Goal: Task Accomplishment & Management: Complete application form

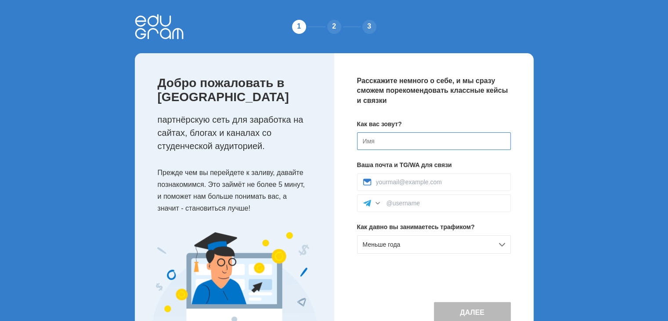
click at [384, 140] on input at bounding box center [434, 141] width 154 height 18
click at [423, 147] on input at bounding box center [434, 141] width 154 height 18
type input "[PERSON_NAME]"
click at [439, 182] on input at bounding box center [440, 181] width 129 height 7
type input "sparkvibeprints@gmail.com"
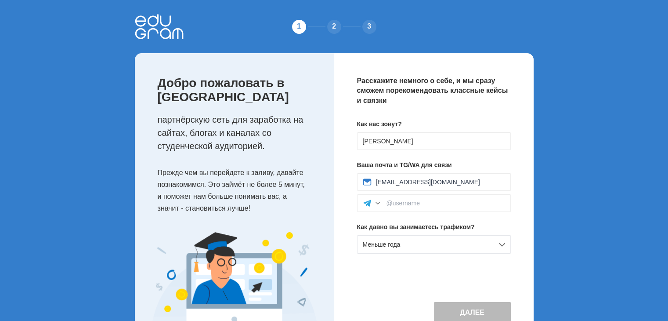
click at [373, 266] on div "Расскажите немного о себе, и мы сразу сможем порекомендовать классные кейсы и с…" at bounding box center [433, 199] width 199 height 293
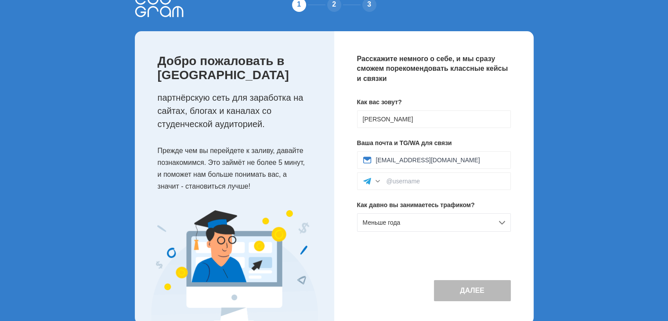
scroll to position [39, 0]
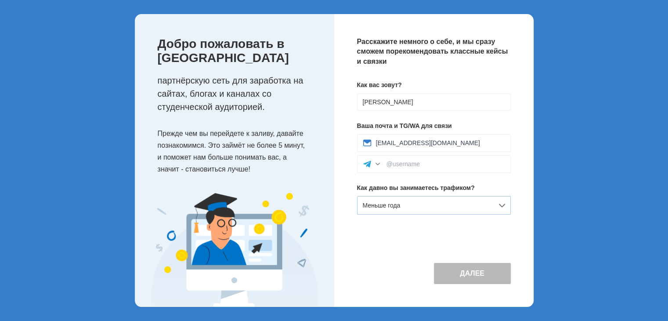
click at [437, 205] on div "Меньше года" at bounding box center [434, 205] width 154 height 18
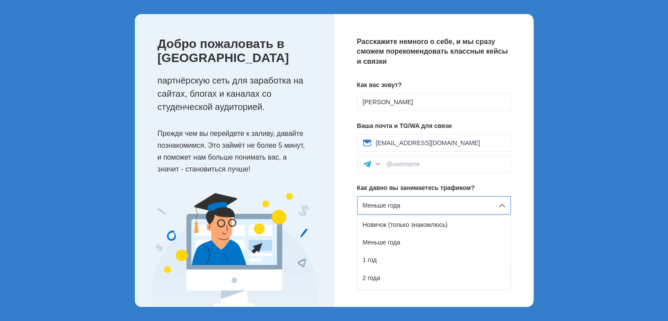
click at [437, 205] on div "Меньше года" at bounding box center [434, 205] width 154 height 18
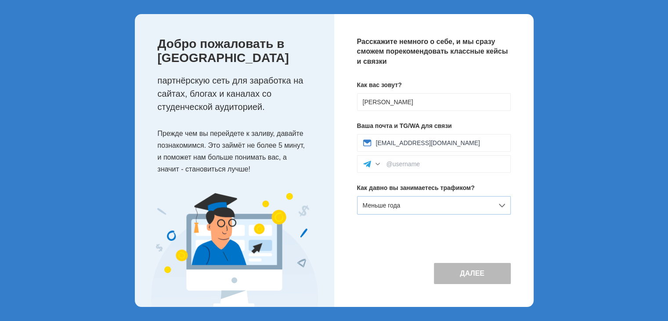
click at [392, 210] on div "Меньше года" at bounding box center [434, 205] width 154 height 18
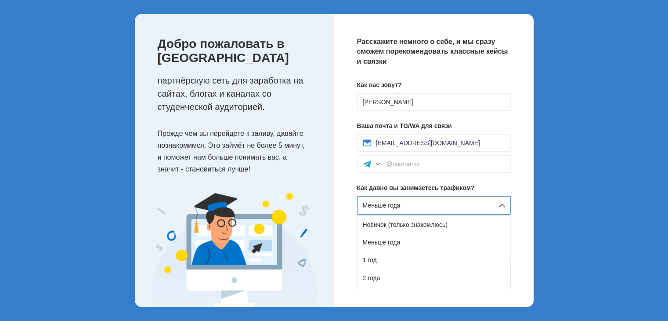
click at [392, 206] on span "Меньше года" at bounding box center [382, 205] width 38 height 7
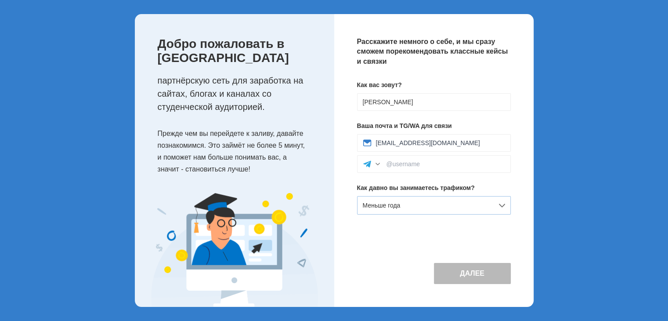
click at [392, 206] on span "Меньше года" at bounding box center [382, 205] width 38 height 7
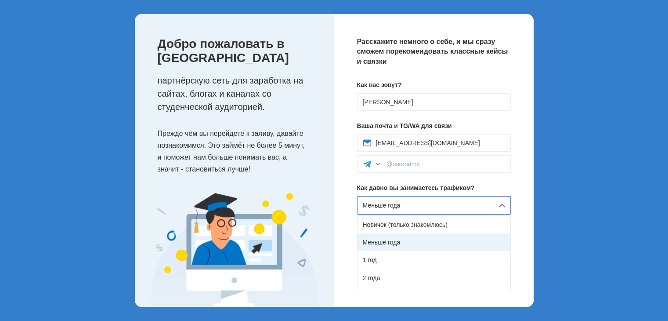
click at [392, 243] on div "Меньше года" at bounding box center [434, 242] width 153 height 18
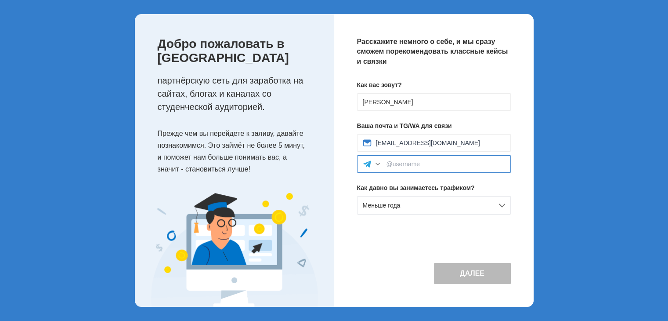
click at [416, 166] on input at bounding box center [446, 163] width 119 height 7
click at [378, 160] on div at bounding box center [377, 163] width 9 height 9
click at [411, 169] on div at bounding box center [434, 164] width 154 height 18
click at [413, 166] on input at bounding box center [446, 163] width 119 height 7
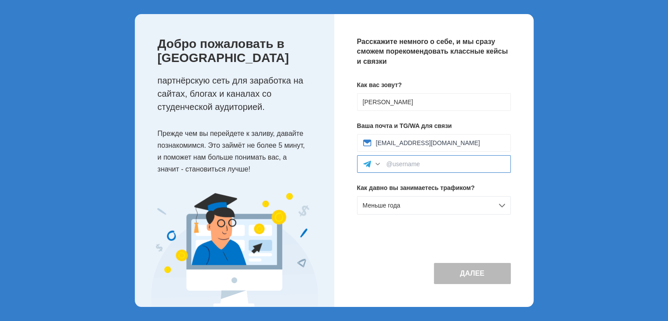
paste input "https://t.me/PLNumberVR"
drag, startPoint x: 419, startPoint y: 163, endPoint x: 376, endPoint y: 163, distance: 43.1
click at [376, 163] on div "https://t.me/PLNumberVR" at bounding box center [434, 164] width 154 height 18
click at [444, 165] on input "@PLNumberVR" at bounding box center [446, 163] width 119 height 7
type input "@PLNumberVR"
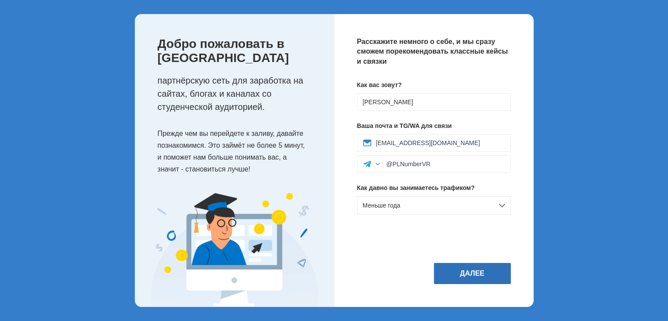
click at [485, 268] on button "Далее" at bounding box center [472, 273] width 77 height 21
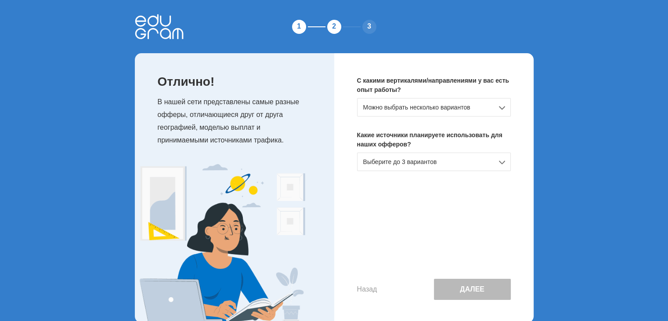
click at [432, 106] on div "Можно выбрать несколько вариантов" at bounding box center [434, 107] width 154 height 18
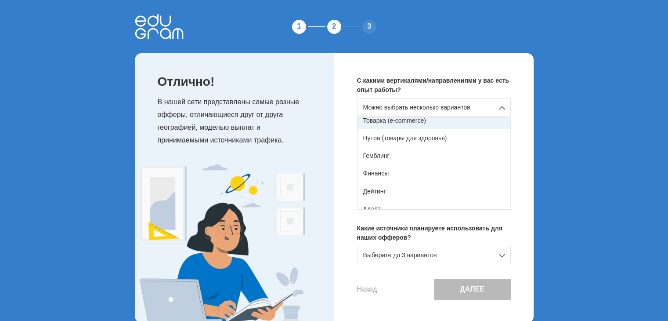
scroll to position [44, 0]
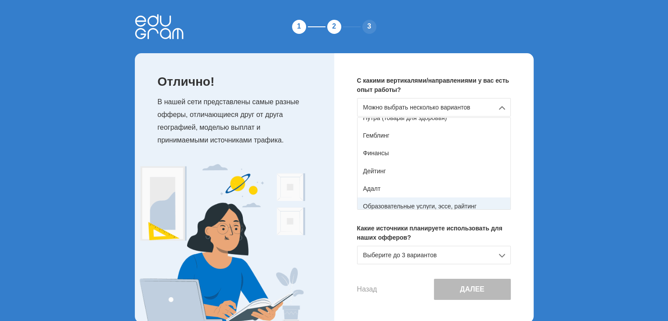
click at [421, 206] on div "Образовательные услуги, эссе, райтинг" at bounding box center [434, 206] width 153 height 18
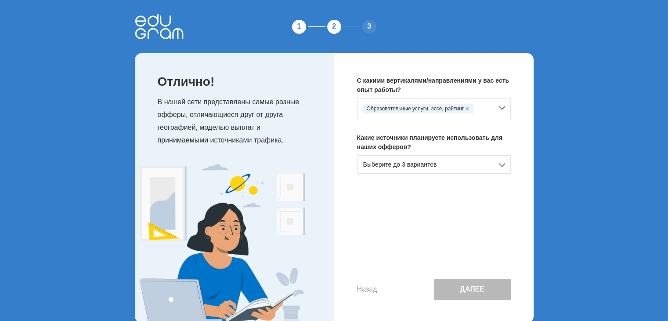
click at [422, 167] on div "Выберите до 3 вариантов" at bounding box center [434, 164] width 154 height 18
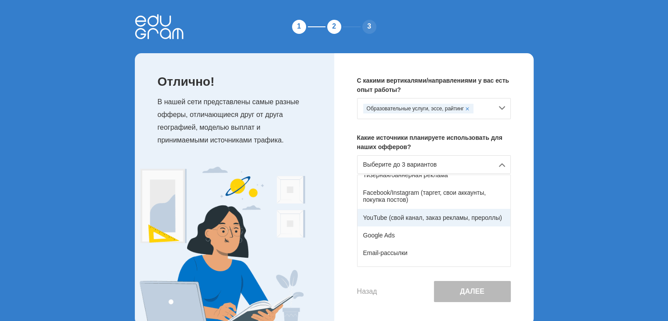
click at [416, 220] on div "YouTube (свой канал, заказ рекламы, прероллы)" at bounding box center [434, 218] width 153 height 18
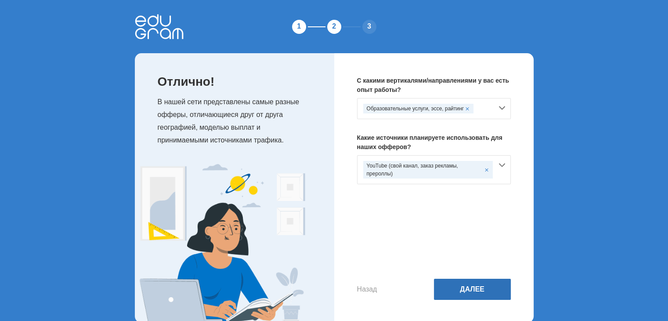
click at [470, 290] on button "Далее" at bounding box center [472, 289] width 77 height 21
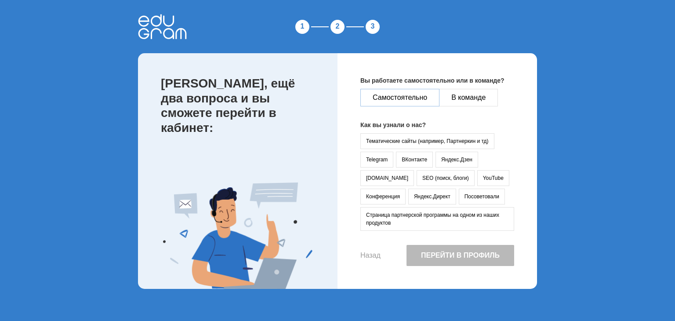
click at [405, 99] on button "Самостоятельно" at bounding box center [399, 98] width 79 height 18
click at [477, 181] on button "YouTube" at bounding box center [493, 178] width 32 height 16
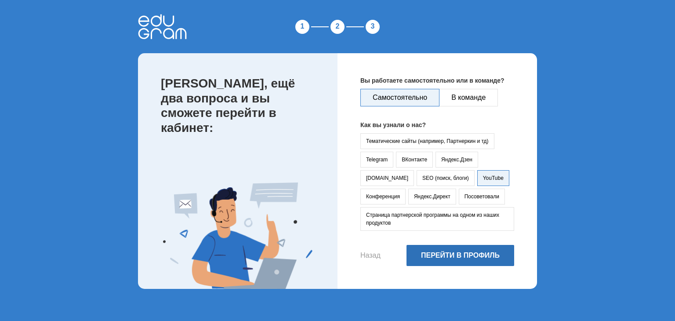
click at [448, 253] on button "Перейти в профиль" at bounding box center [460, 255] width 108 height 21
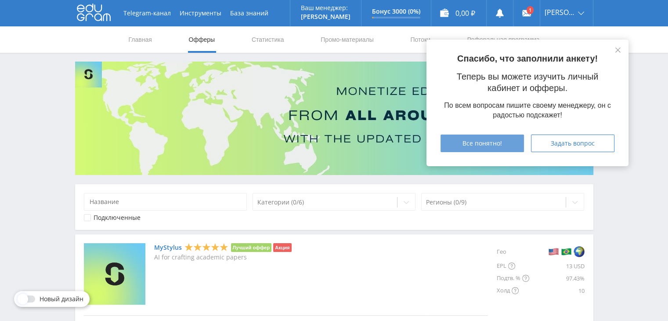
click at [481, 146] on span "Все понятно!" at bounding box center [483, 143] width 40 height 7
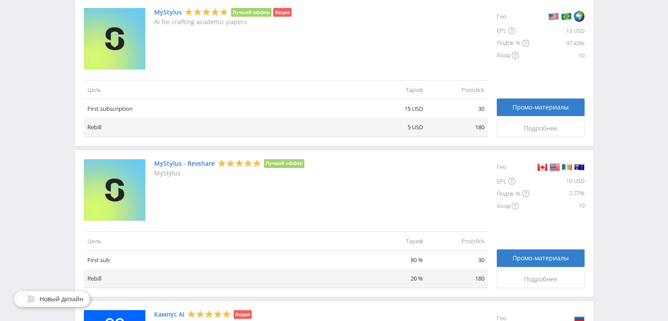
scroll to position [176, 0]
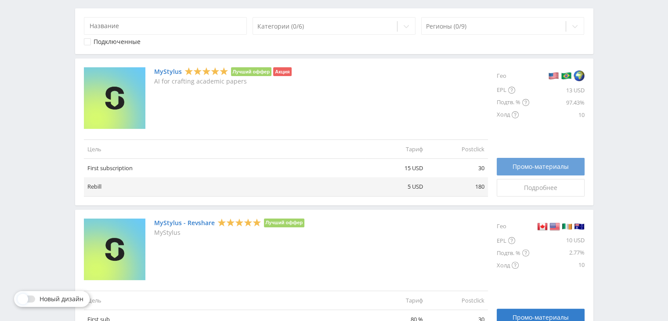
click at [530, 166] on span "Промо-материалы" at bounding box center [541, 166] width 56 height 7
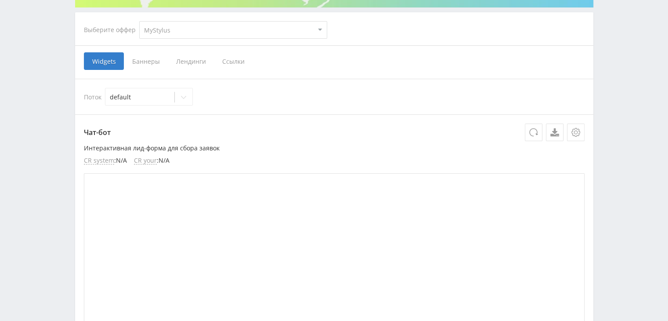
scroll to position [44, 0]
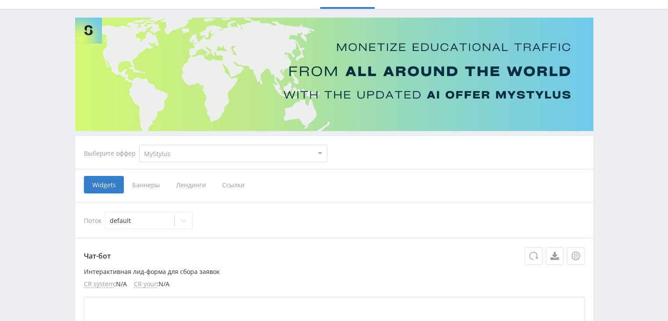
click at [233, 183] on span "Ссылки" at bounding box center [233, 185] width 39 height 18
click at [0, 0] on input "Ссылки" at bounding box center [0, 0] width 0 height 0
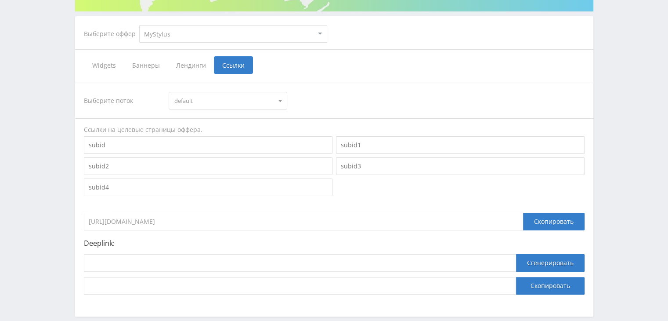
scroll to position [176, 0]
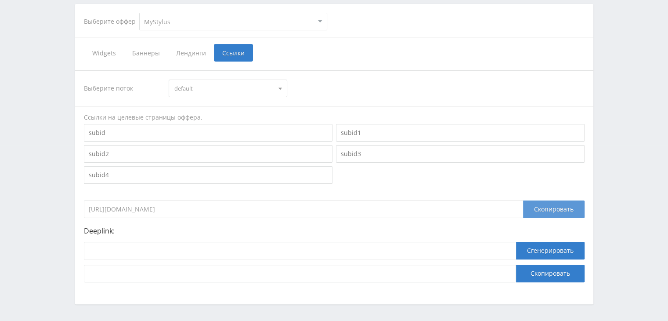
click at [562, 208] on div "Скопировать" at bounding box center [554, 209] width 62 height 18
click at [543, 210] on div "Скопировать" at bounding box center [554, 209] width 62 height 18
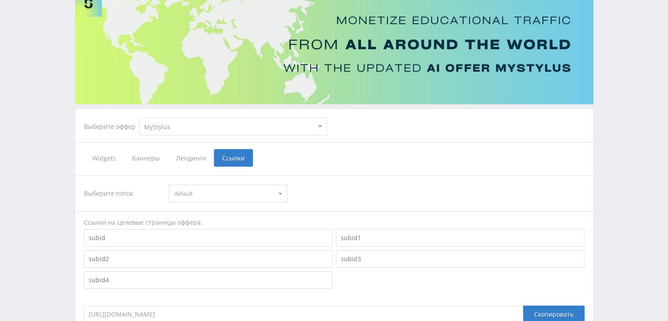
scroll to position [0, 0]
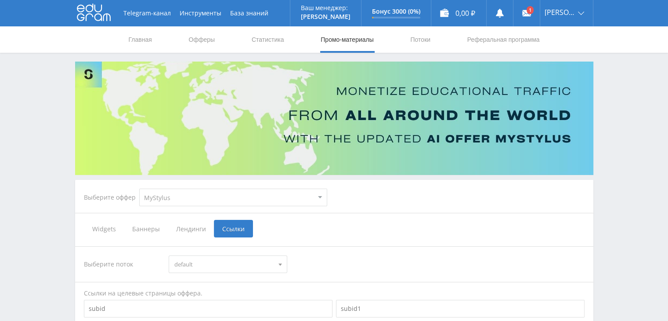
click at [2, 77] on div "Telegram-канал Инструменты База знаний Ваш менеджер: Alex Alex Online @edugram_…" at bounding box center [334, 264] width 668 height 528
click at [531, 12] on use at bounding box center [526, 13] width 9 height 6
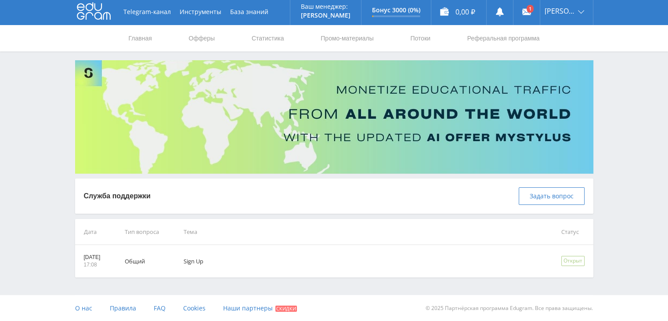
scroll to position [2, 0]
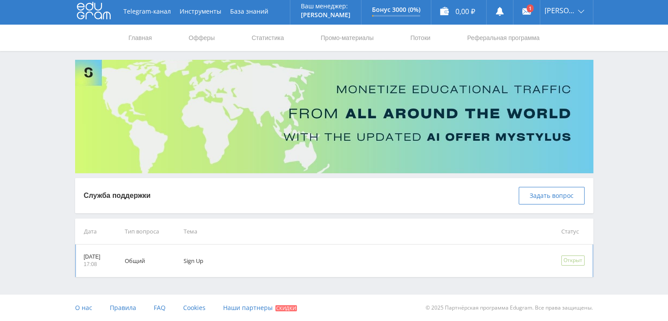
click at [234, 257] on td "Sign Up" at bounding box center [359, 260] width 377 height 33
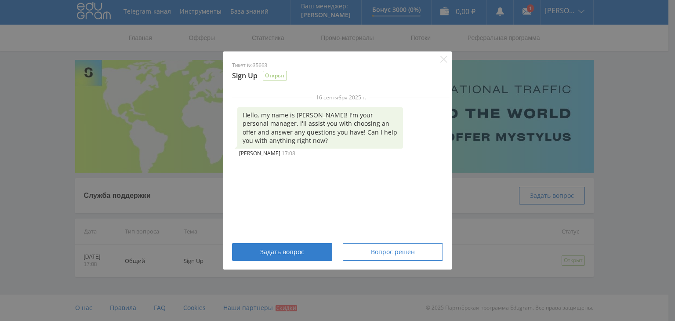
click at [11, 181] on div "Тикет №35663 Sign Up Открыт 16 сентября 2025 г. Hello, my name is Alex! I'm you…" at bounding box center [337, 160] width 675 height 321
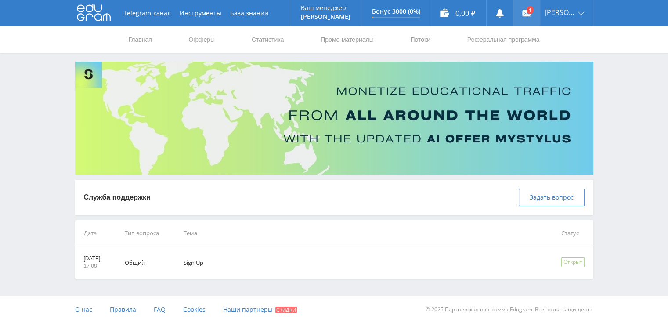
click at [533, 5] on link at bounding box center [527, 13] width 26 height 26
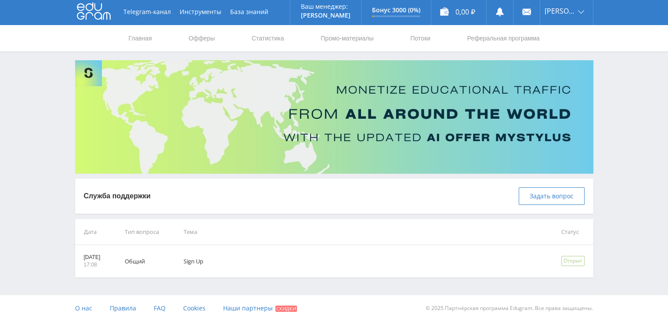
scroll to position [2, 0]
